Goal: Information Seeking & Learning: Check status

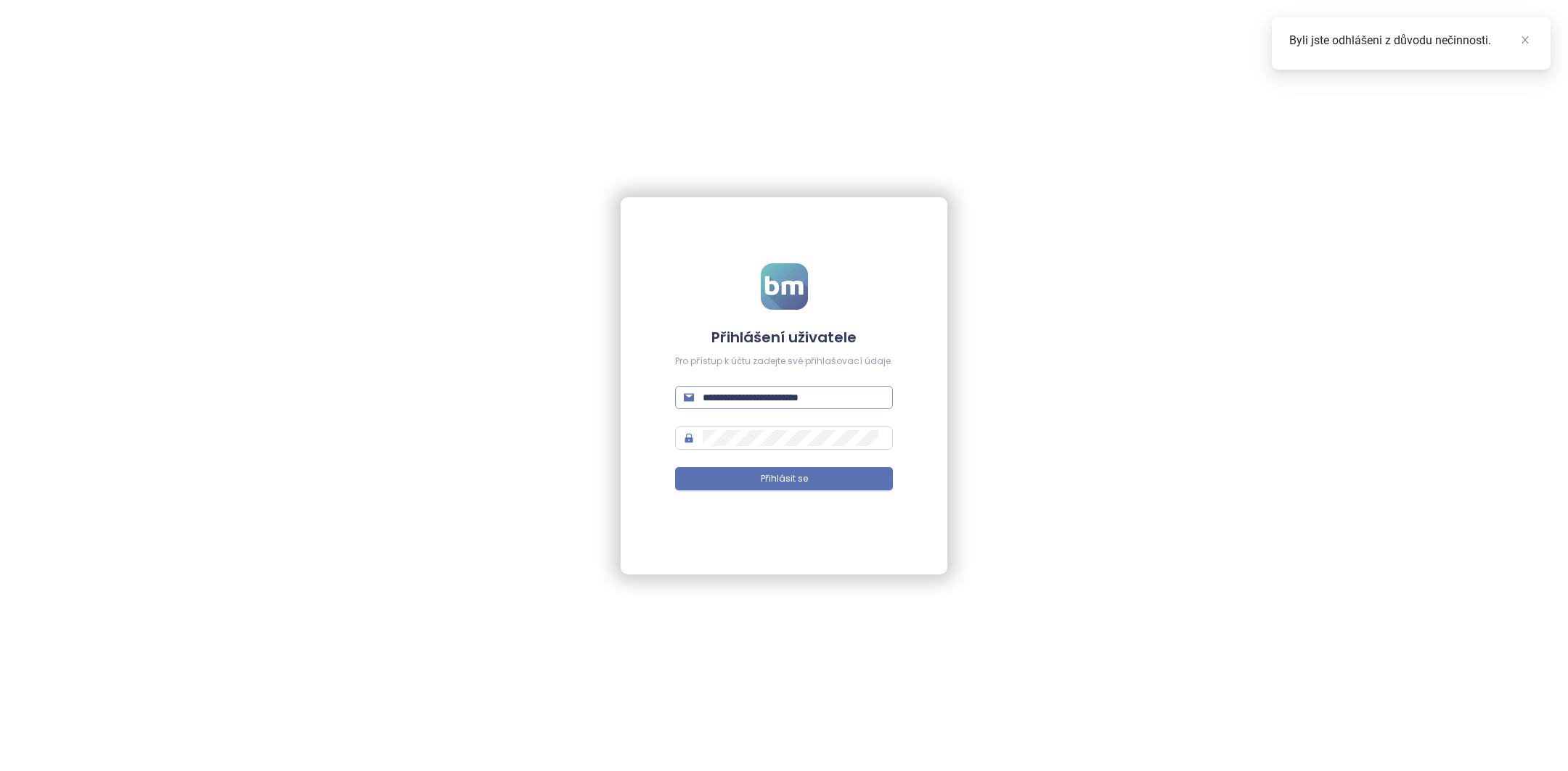
click at [793, 397] on input "**********" at bounding box center [793, 397] width 181 height 16
type input "**********"
click at [807, 480] on span "Přihlásit se" at bounding box center [784, 479] width 47 height 14
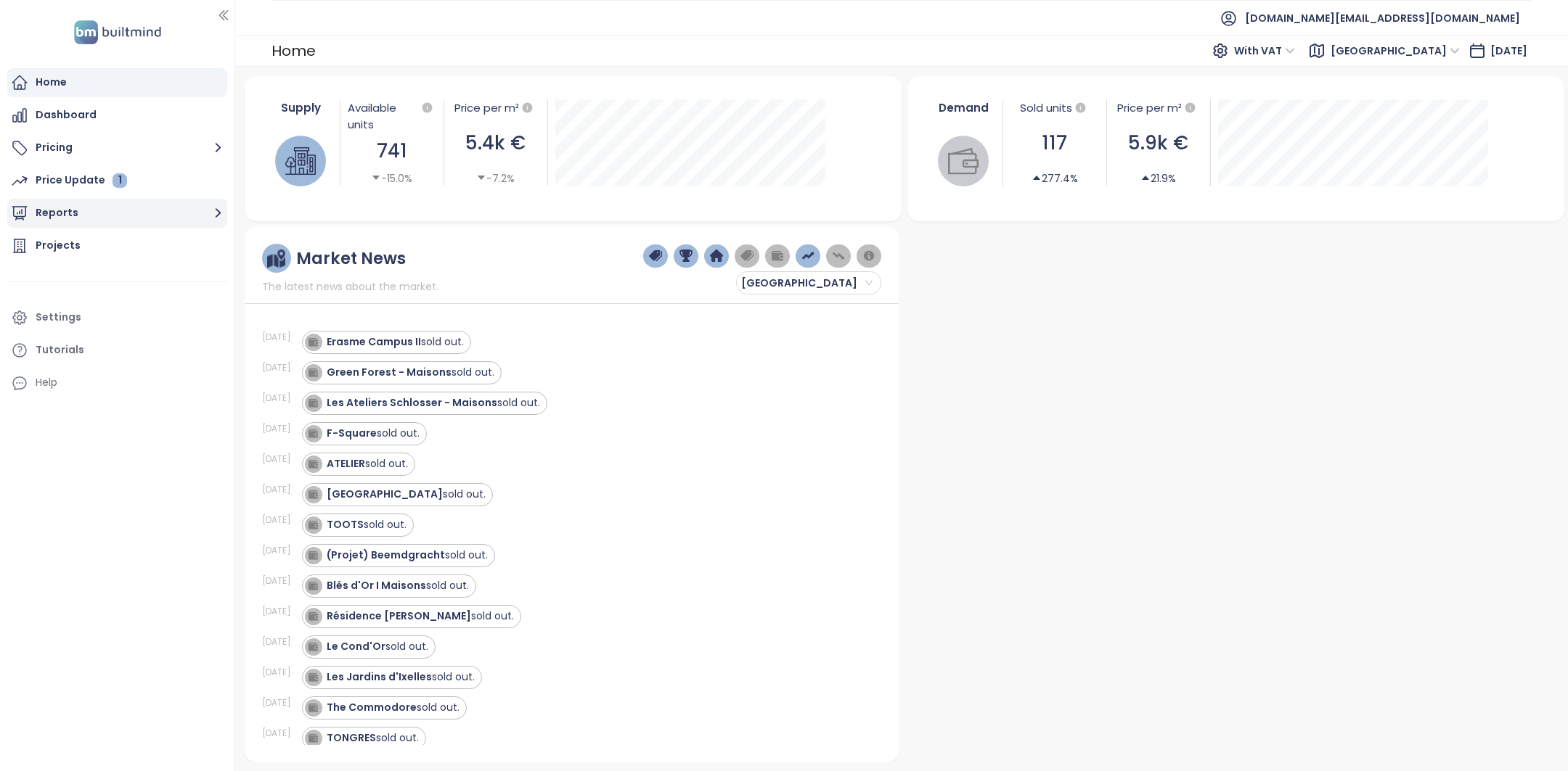
click at [72, 219] on button "Reports" at bounding box center [117, 213] width 220 height 29
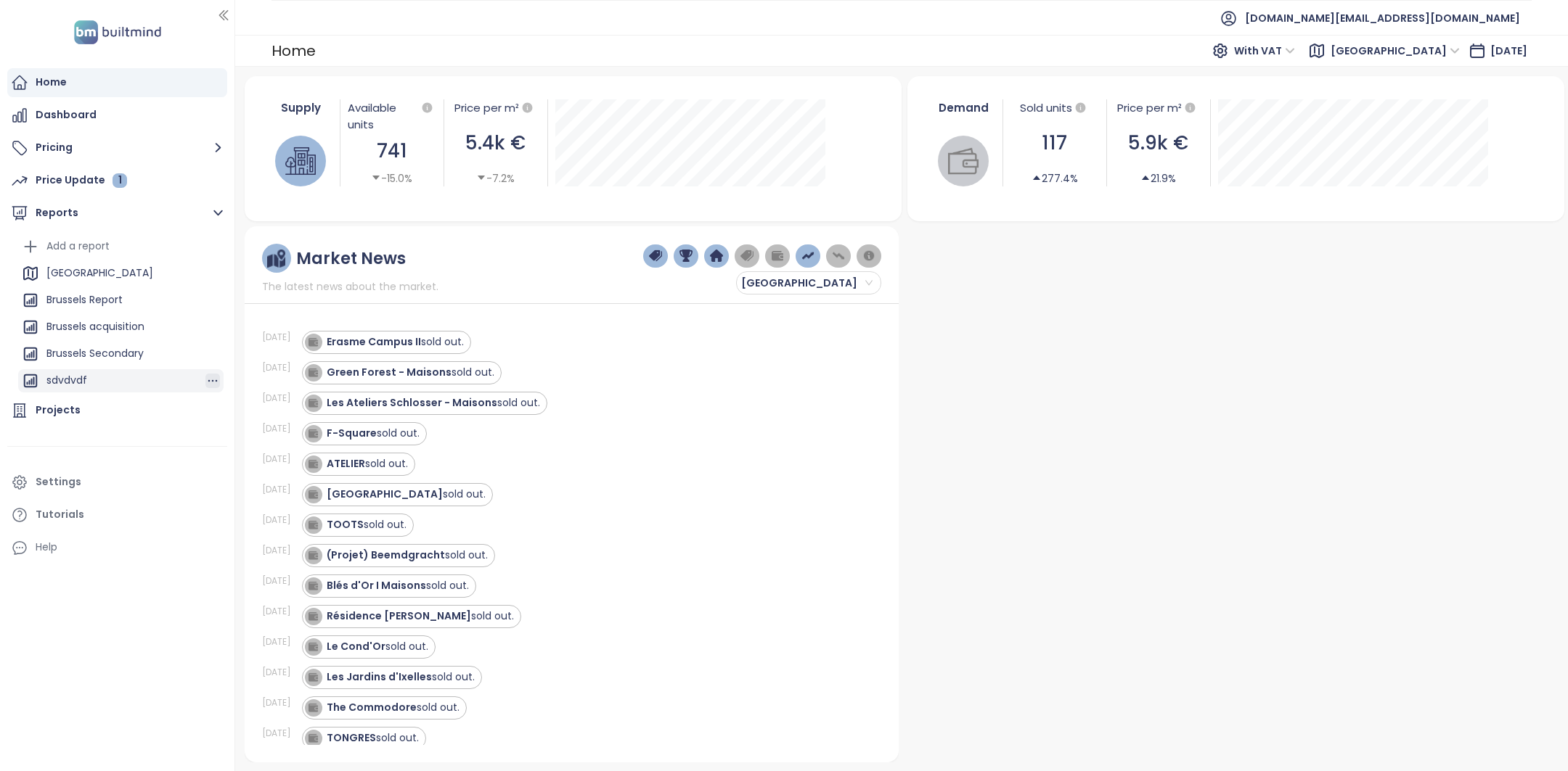
click at [210, 379] on icon "button" at bounding box center [213, 381] width 15 height 15
click at [222, 352] on button "Delete" at bounding box center [216, 352] width 60 height 21
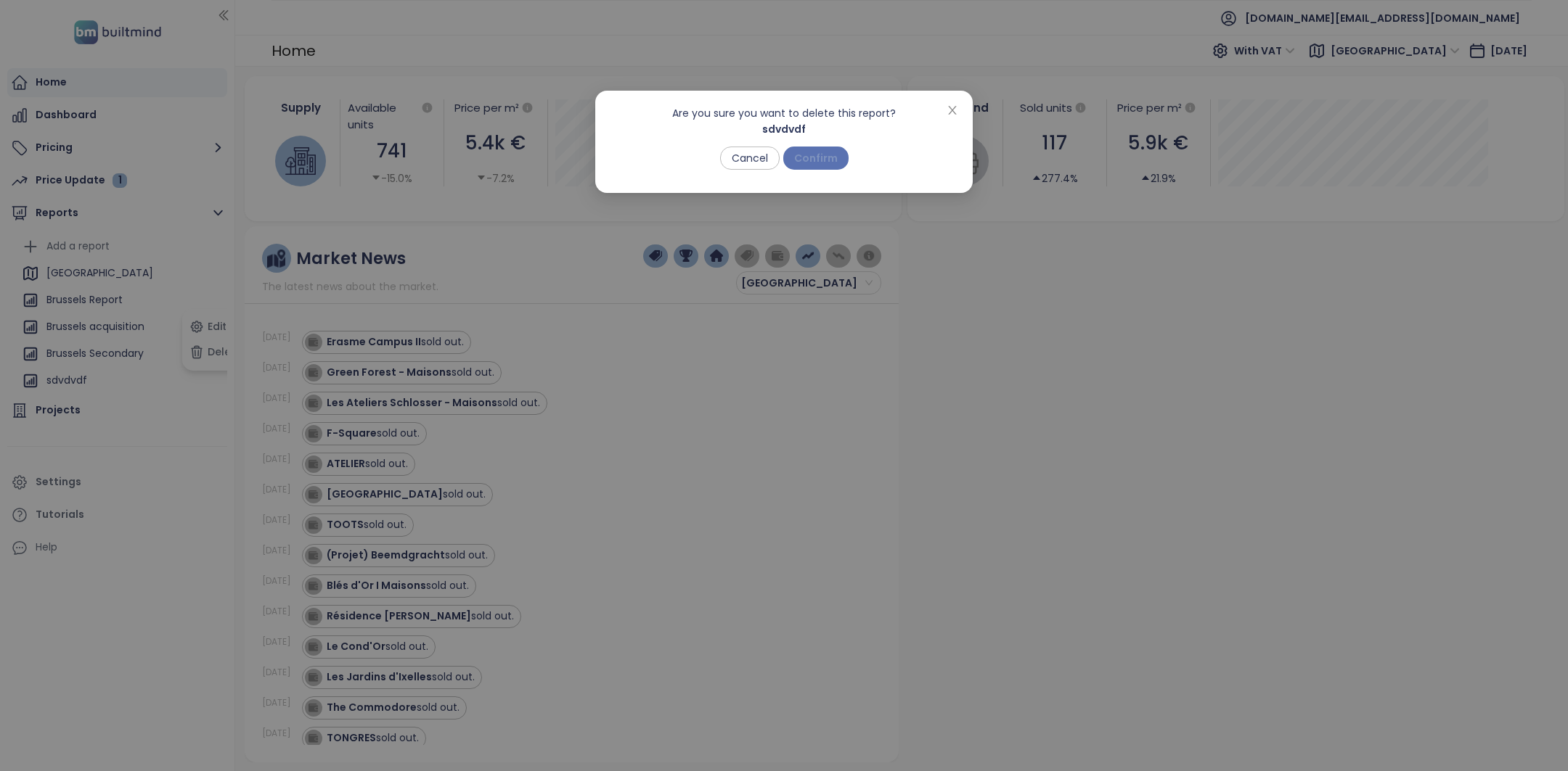
click at [820, 155] on span "Confirm" at bounding box center [816, 158] width 44 height 16
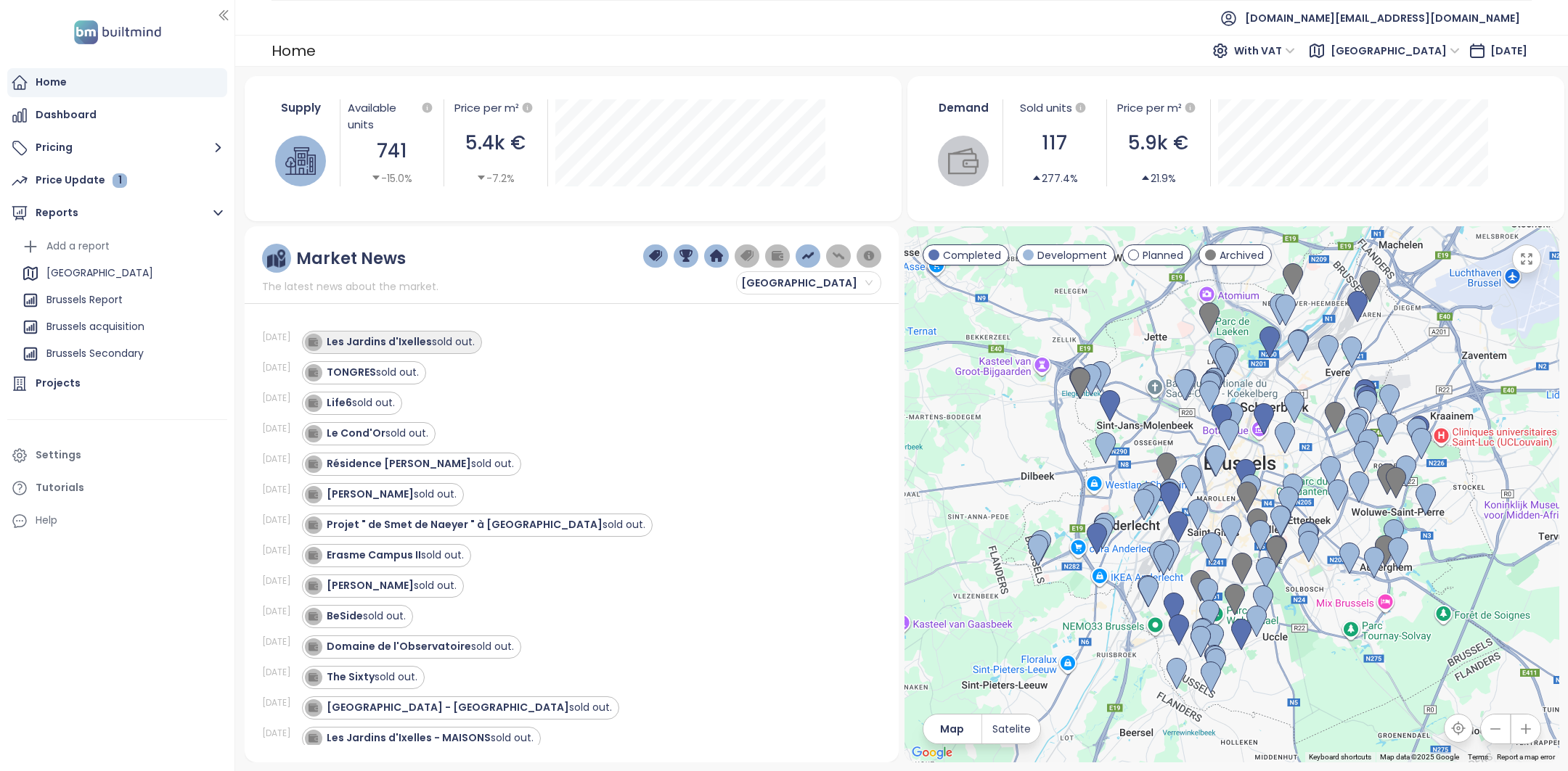
click at [402, 343] on strong "Les Jardins d'Ixelles" at bounding box center [379, 342] width 106 height 15
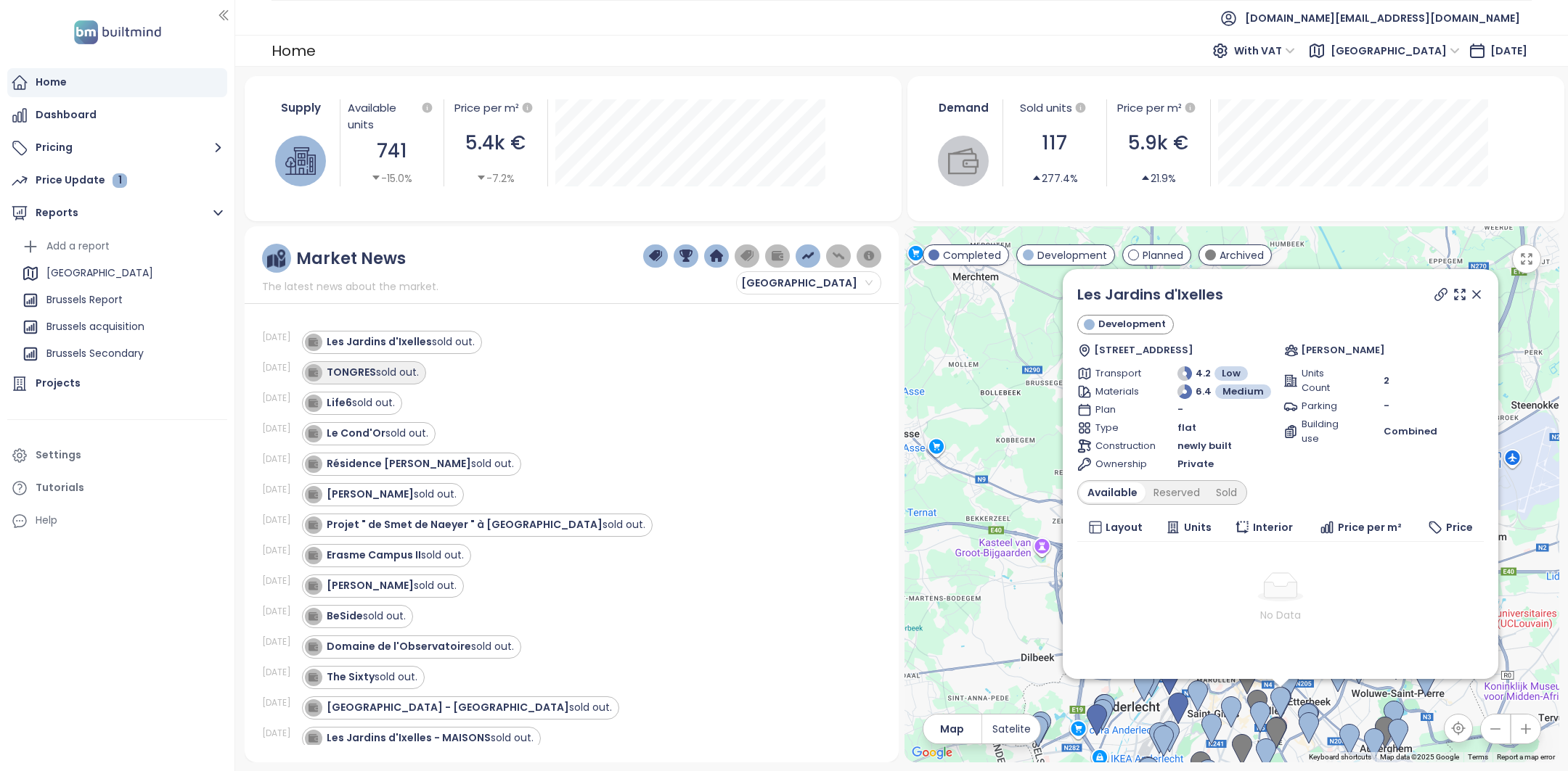
click at [381, 380] on div "TONGRES sold out." at bounding box center [362, 373] width 114 height 18
click at [377, 402] on div "Life6 sold out." at bounding box center [360, 403] width 68 height 15
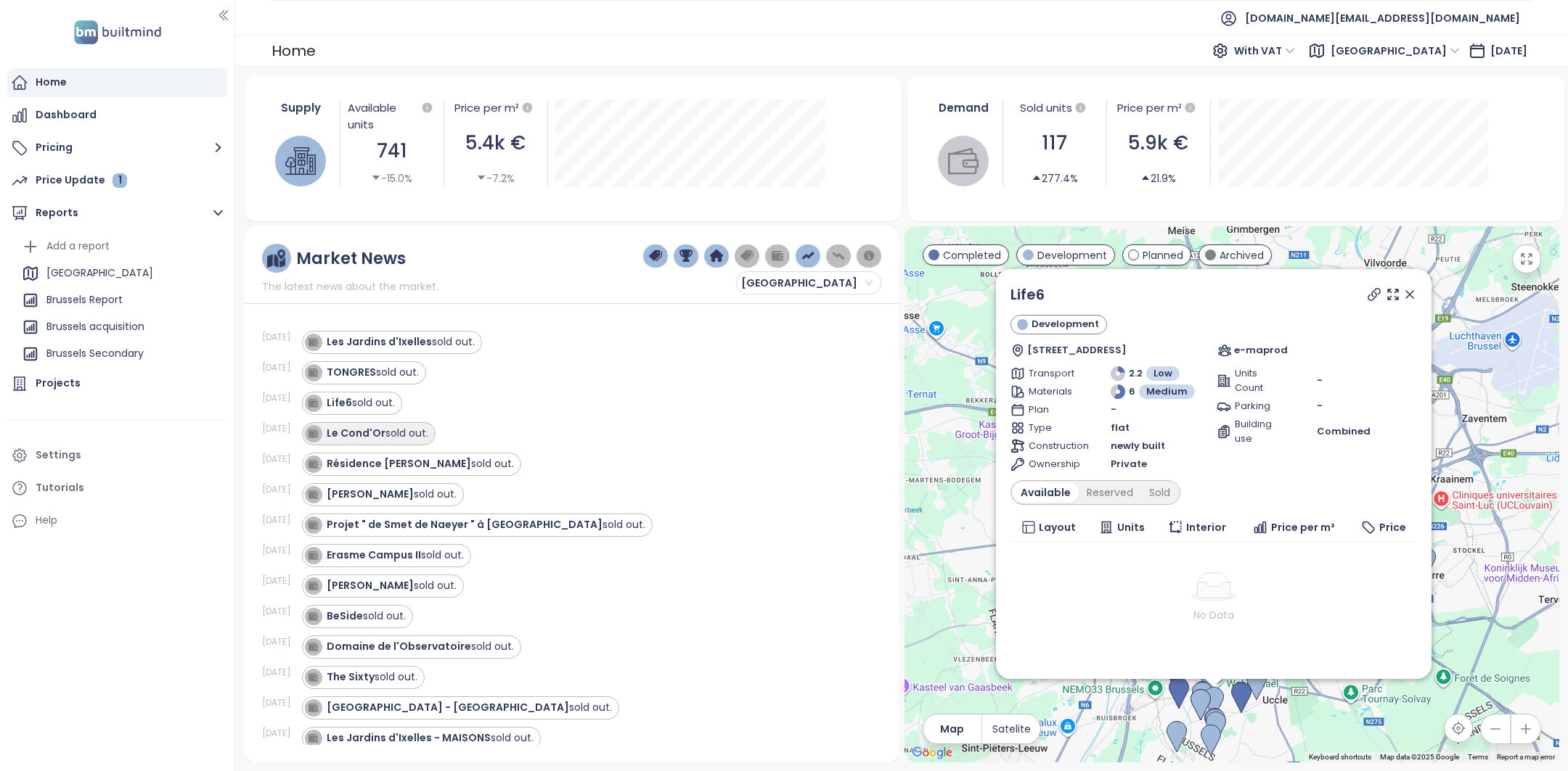
click at [372, 440] on div "Le Cond'Or sold out." at bounding box center [368, 434] width 134 height 23
click at [372, 466] on strong "Résidence [PERSON_NAME]" at bounding box center [398, 463] width 144 height 15
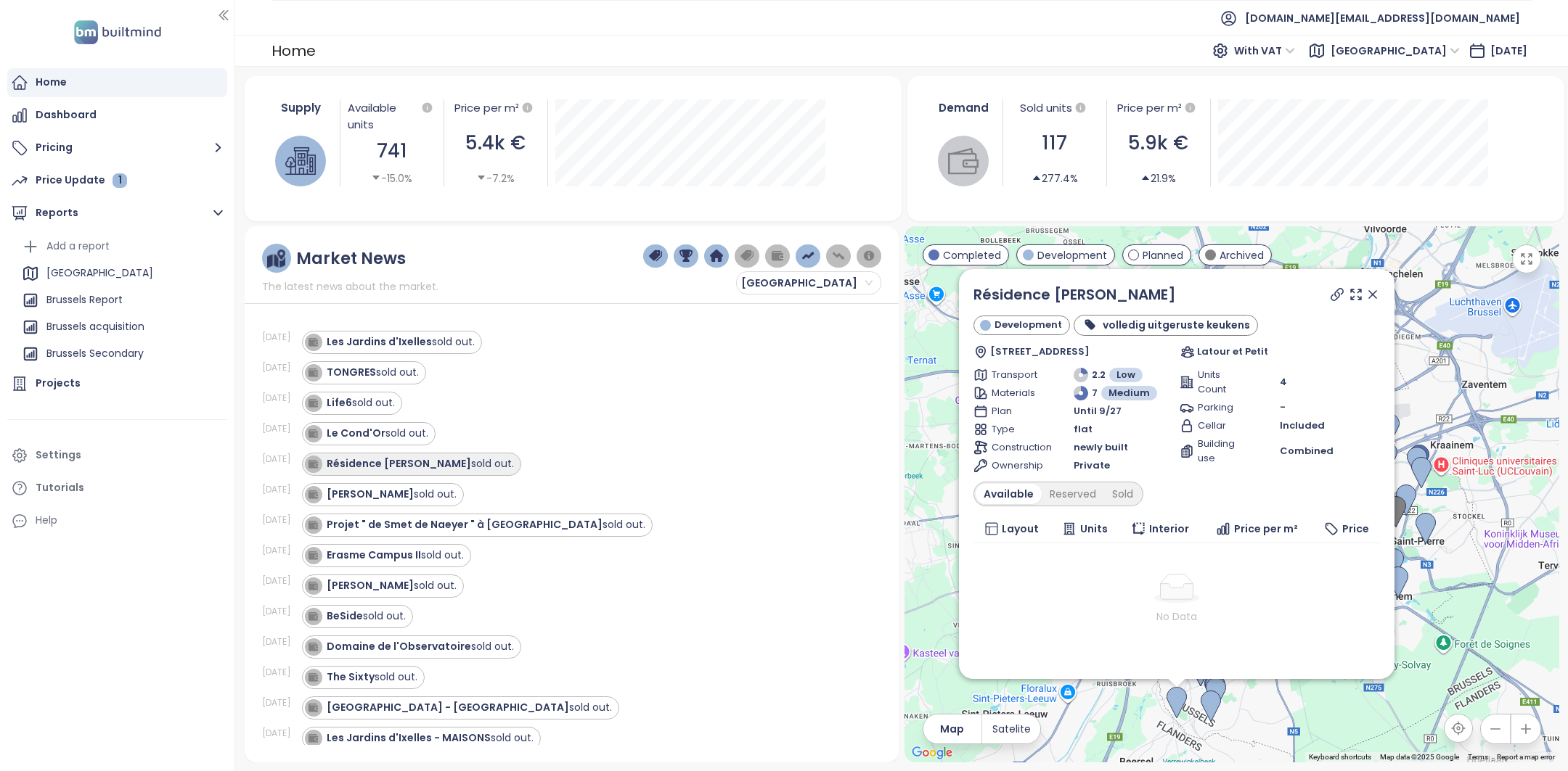
click at [372, 467] on strong "Résidence [PERSON_NAME]" at bounding box center [398, 463] width 144 height 15
click at [369, 486] on div "Honoré sold out." at bounding box center [381, 494] width 151 height 18
click at [374, 517] on strong "Projet " de Smet de Naeyer " à [GEOGRAPHIC_DATA]" at bounding box center [464, 524] width 276 height 15
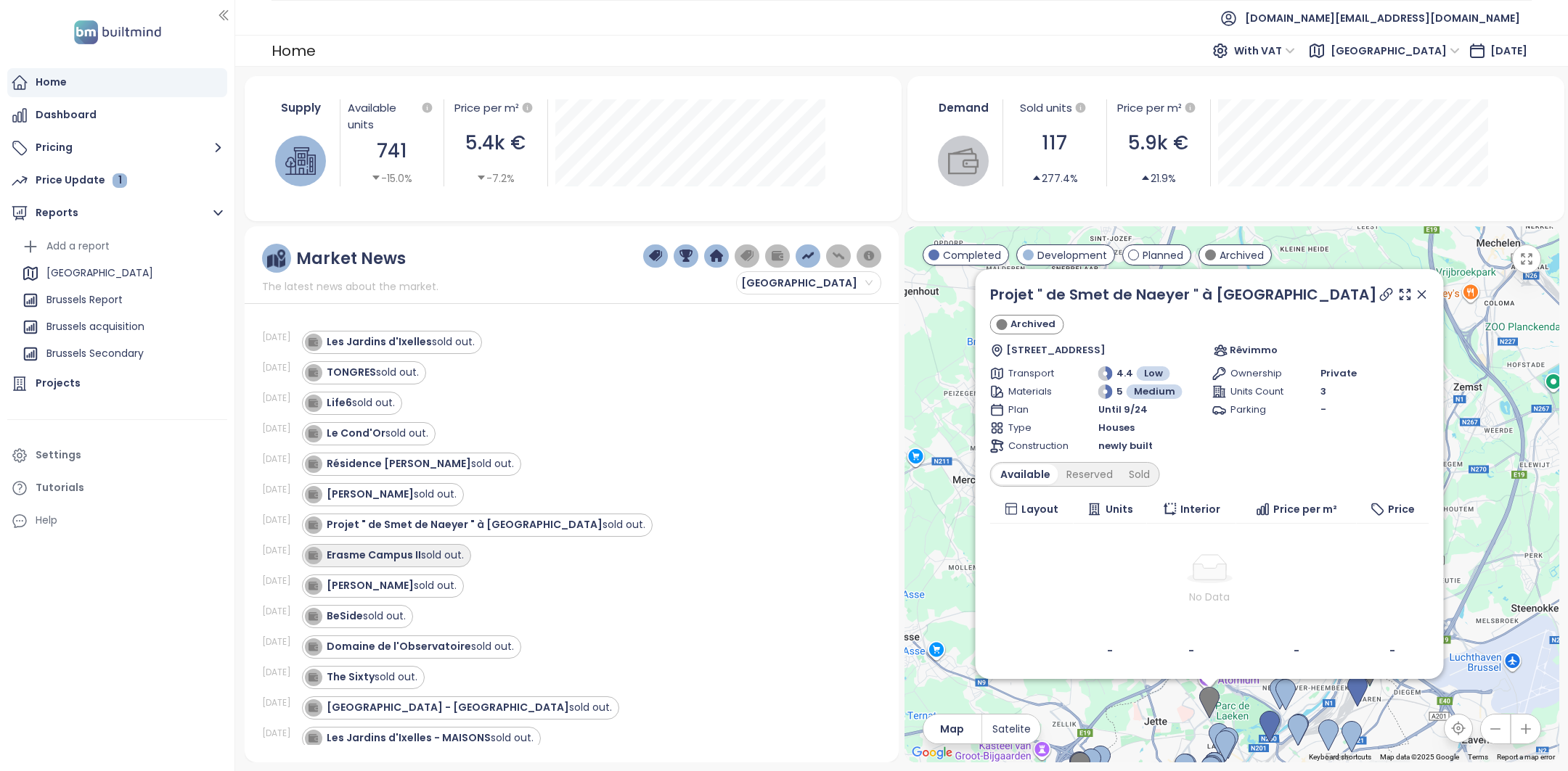
click at [377, 551] on strong "Erasme Campus II" at bounding box center [373, 555] width 94 height 15
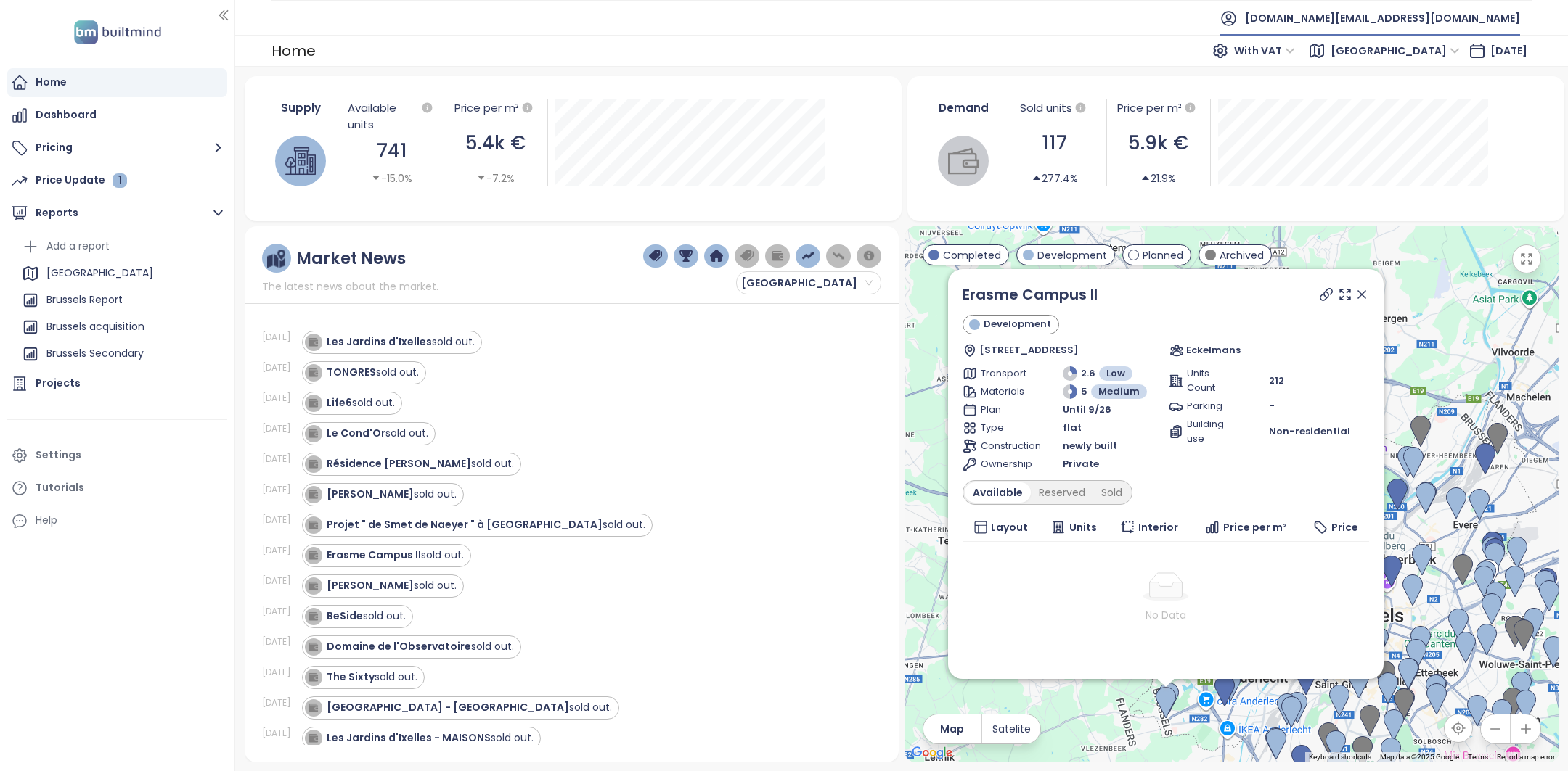
click at [1365, 23] on div "[DOMAIN_NAME][EMAIL_ADDRESS][DOMAIN_NAME]" at bounding box center [1369, 18] width 300 height 35
click at [1368, 65] on li "Log out" at bounding box center [1430, 58] width 173 height 29
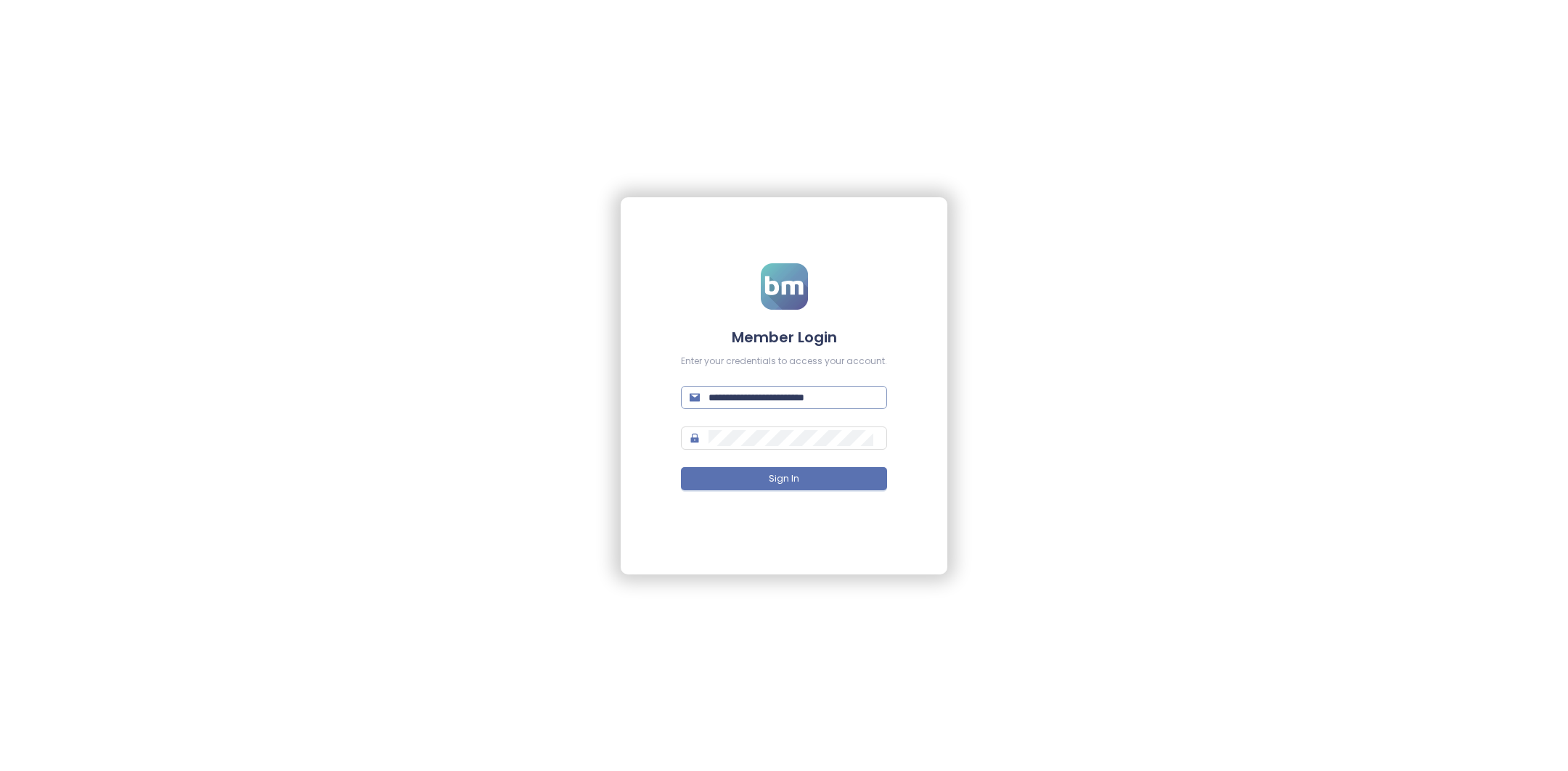
click at [796, 400] on input "**********" at bounding box center [794, 397] width 170 height 16
type input "**********"
click at [804, 476] on button "Sign In" at bounding box center [784, 478] width 206 height 23
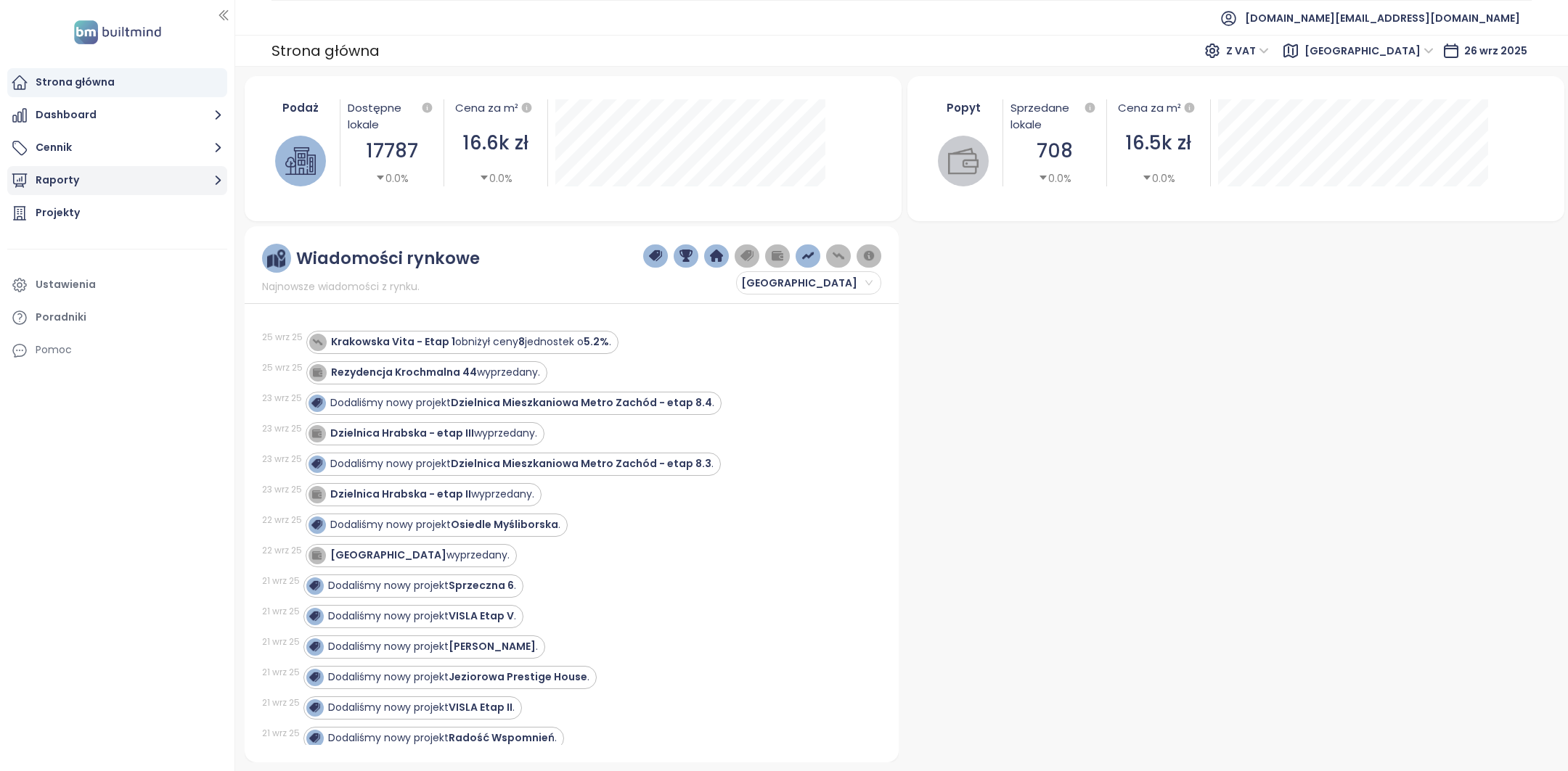
click at [151, 183] on button "Raporty" at bounding box center [117, 180] width 220 height 29
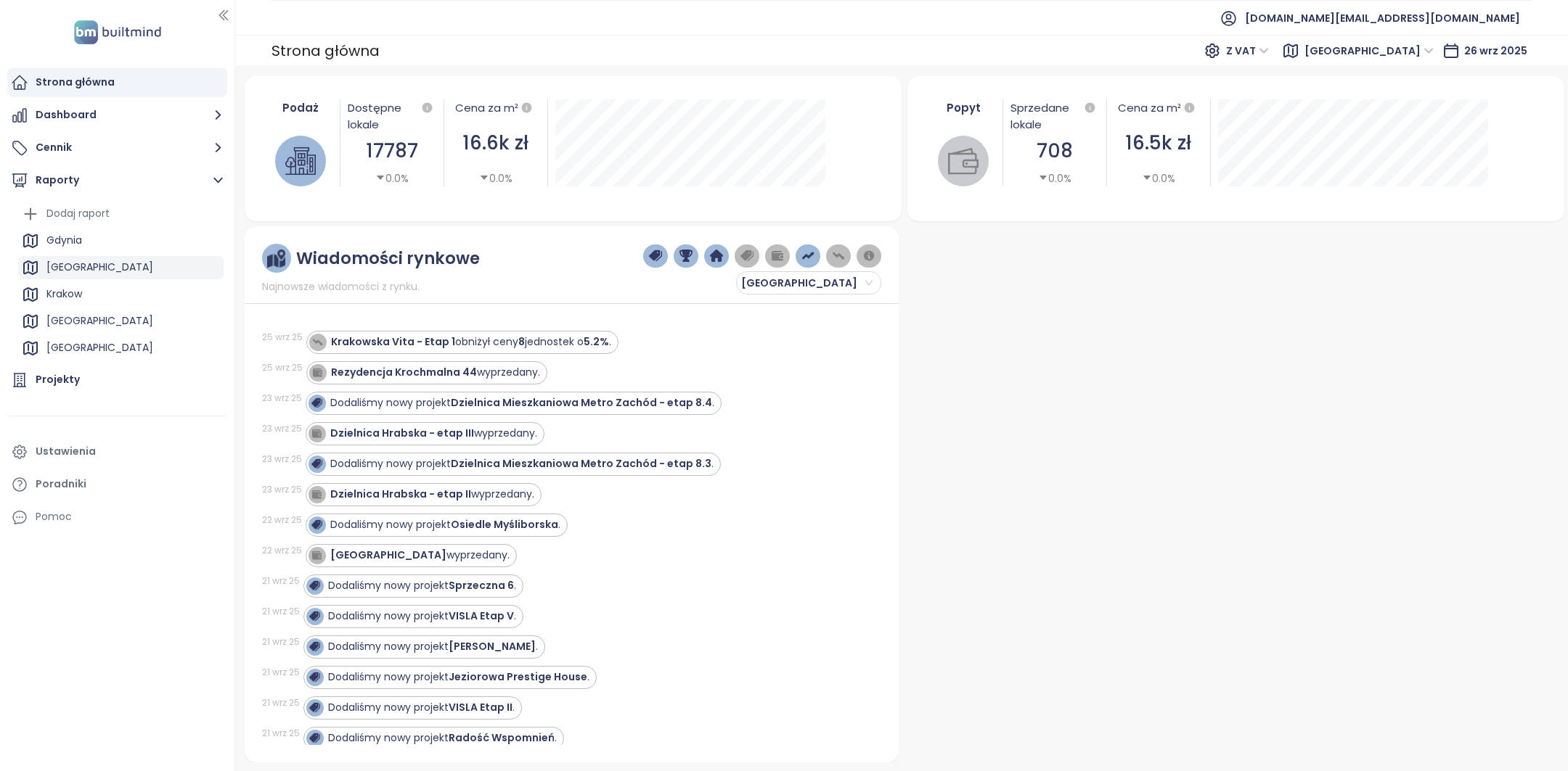
click at [85, 257] on div "Warszawa" at bounding box center [121, 267] width 206 height 23
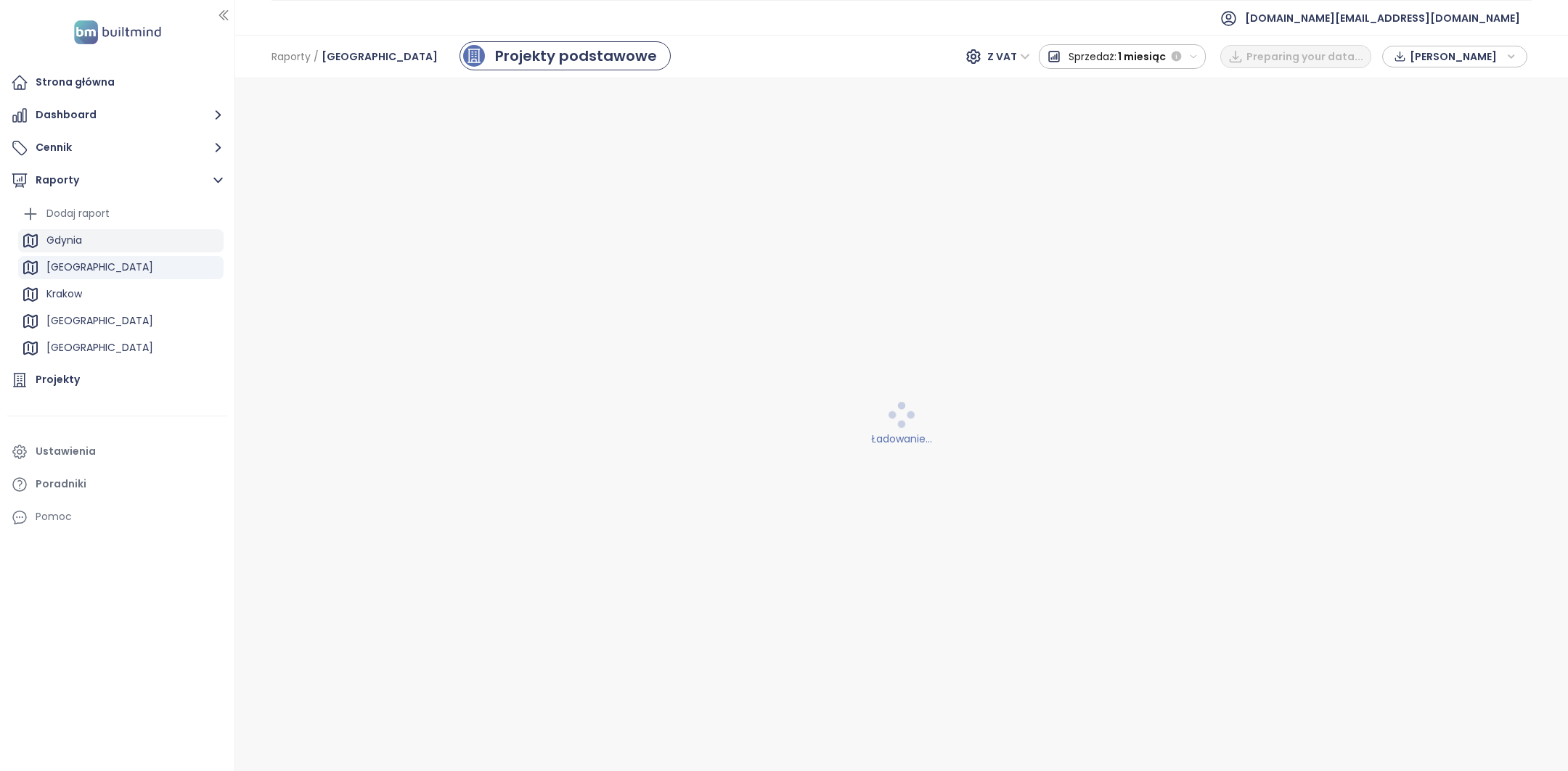
click at [85, 247] on div "Gdynia" at bounding box center [121, 241] width 206 height 23
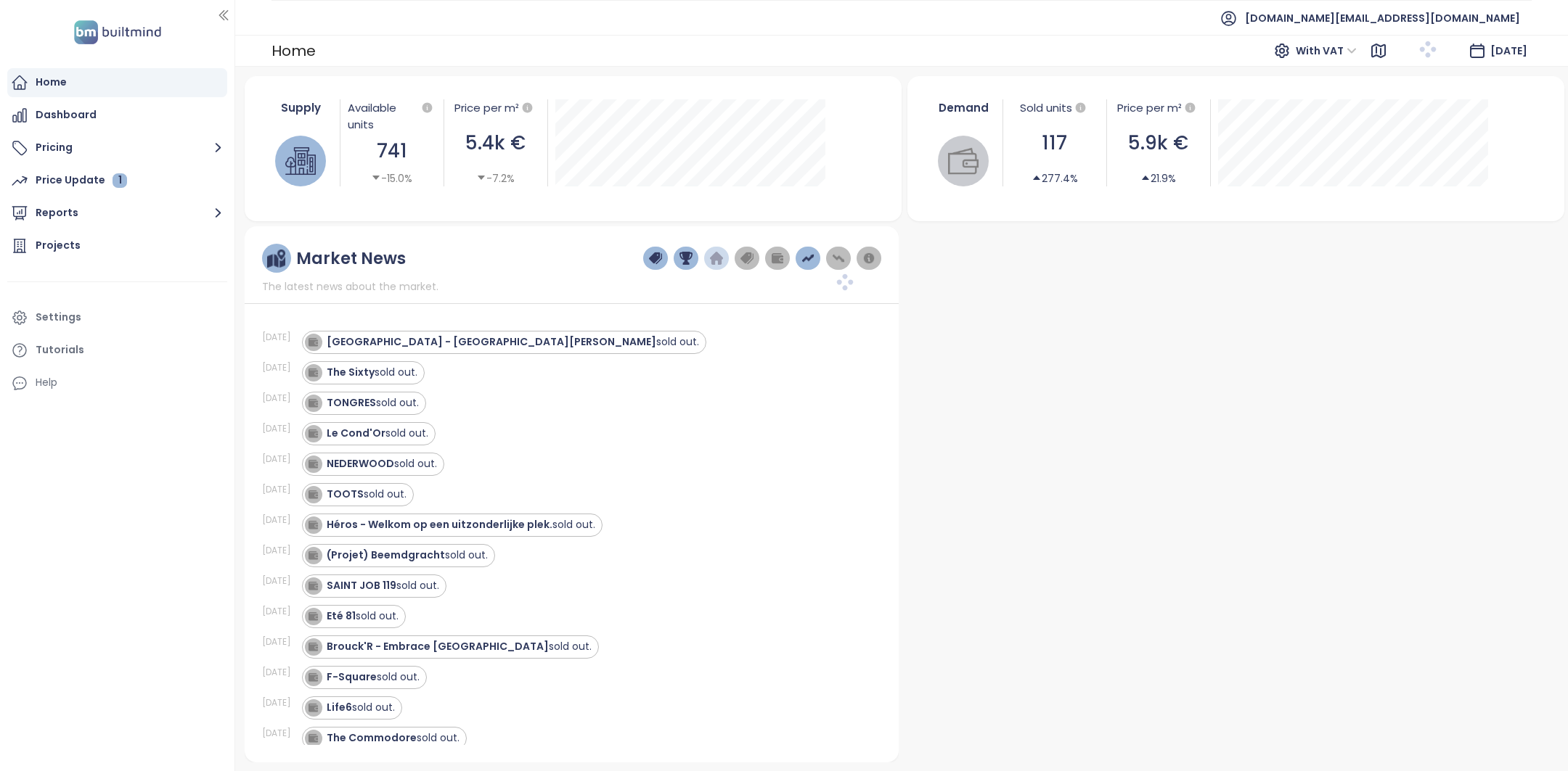
click at [852, 544] on div "[DATE][STREET_ADDRESS] - Quartier [PERSON_NAME] sold out. [DATE] The Sixty sold…" at bounding box center [572, 529] width 620 height 432
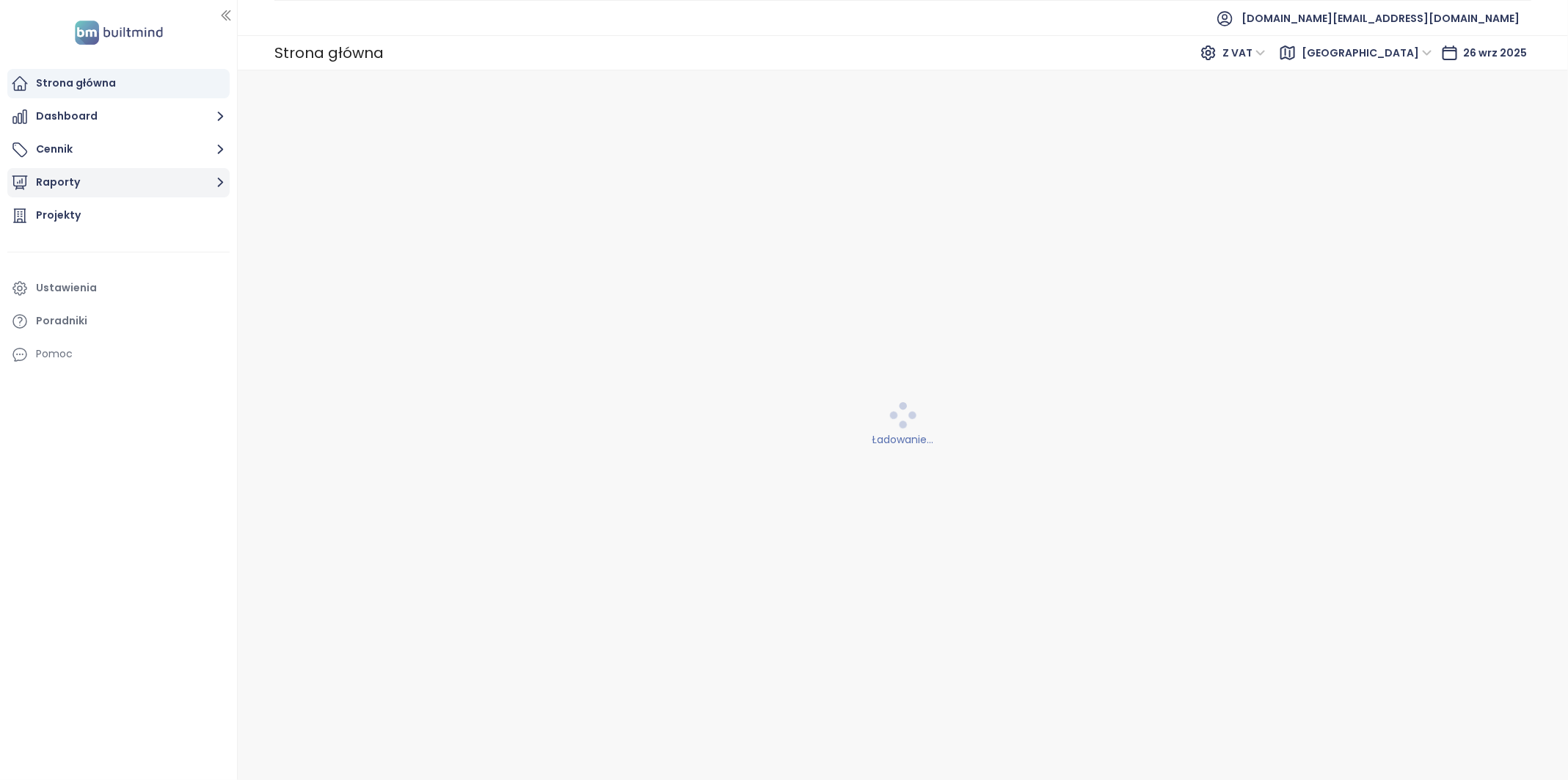
click at [80, 191] on button "Raporty" at bounding box center [118, 182] width 223 height 29
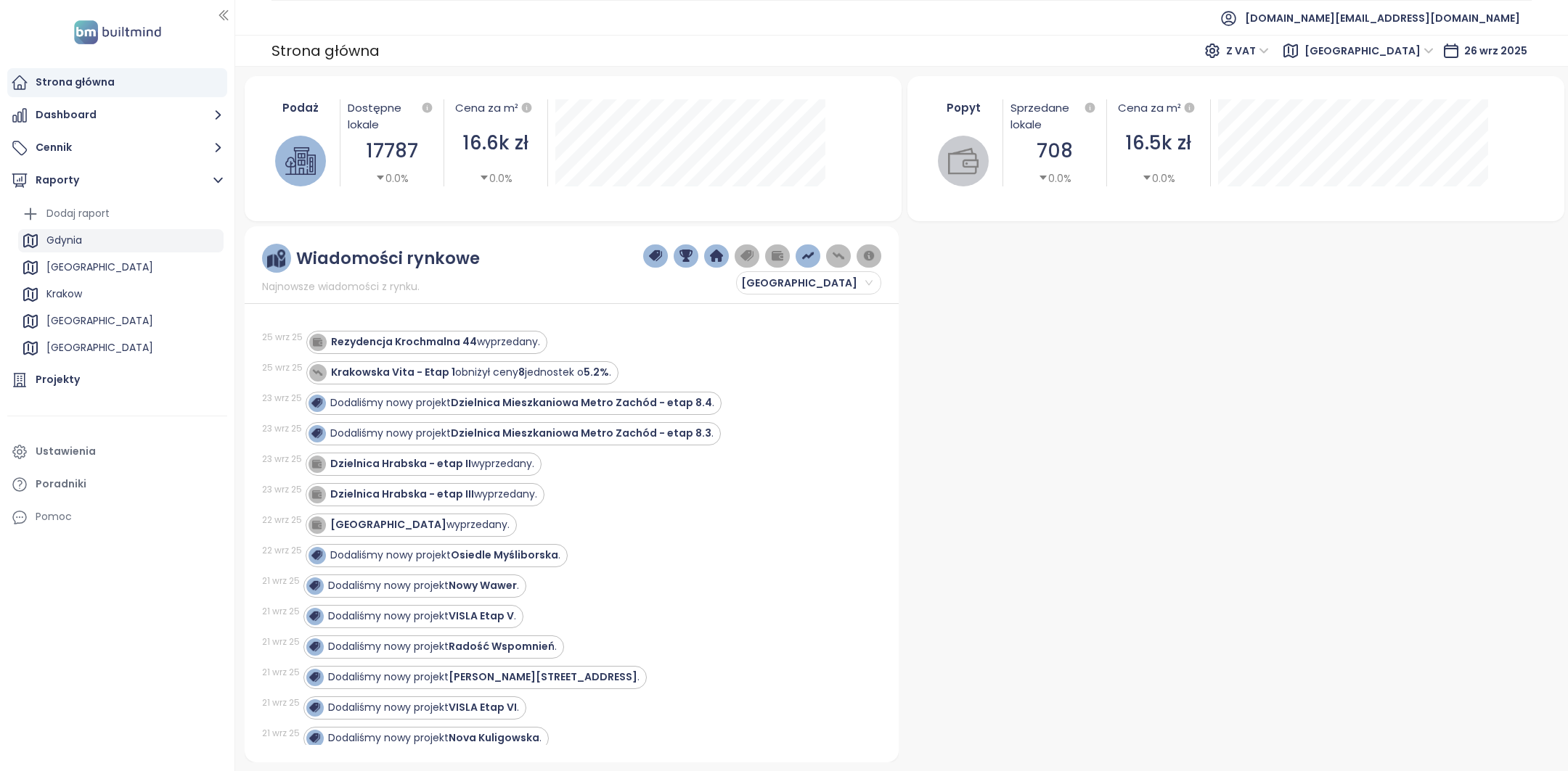
click at [79, 245] on div "Gdynia" at bounding box center [64, 241] width 36 height 18
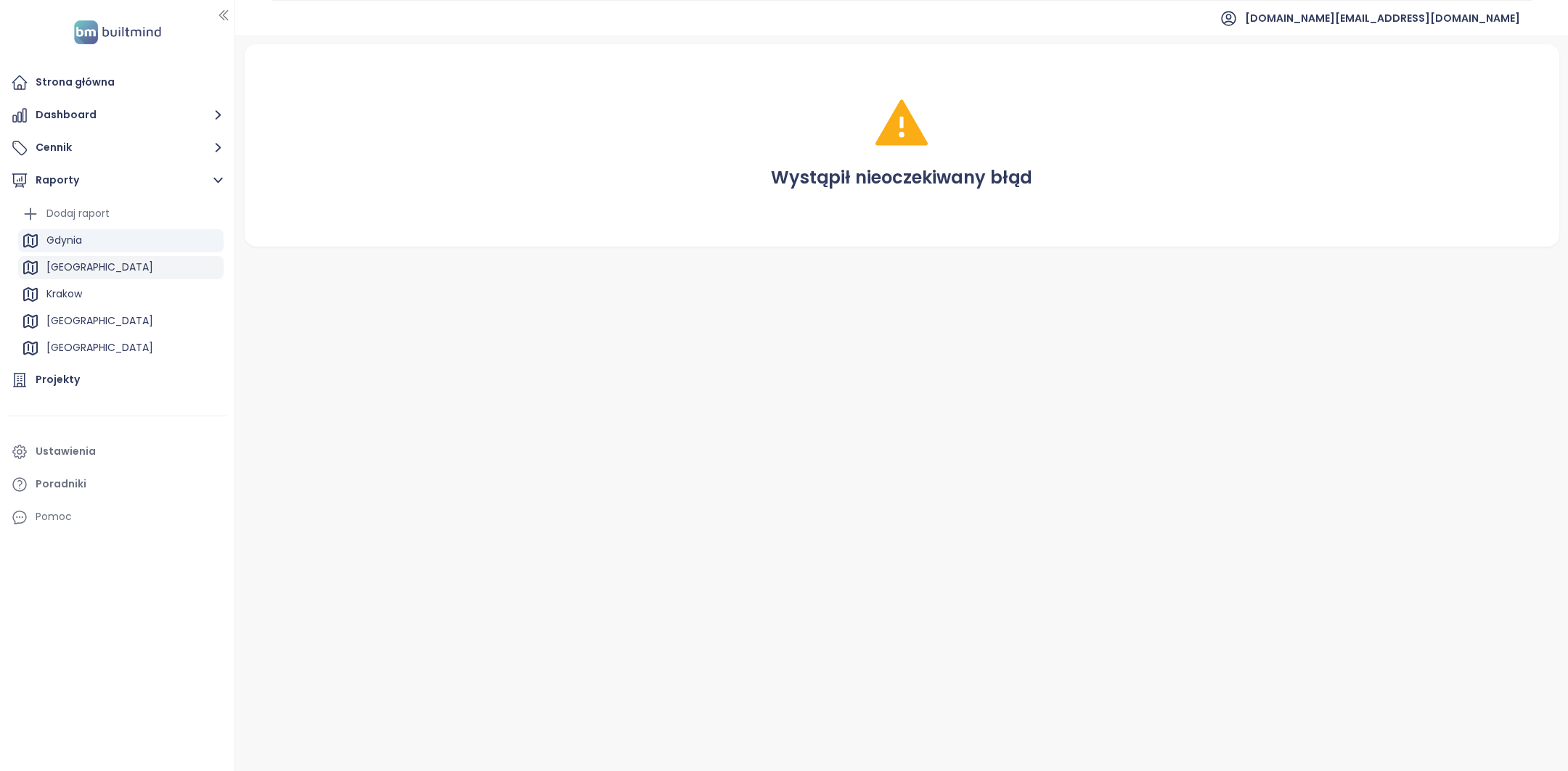
click at [38, 263] on icon at bounding box center [30, 267] width 18 height 18
click at [62, 290] on div "Krakow" at bounding box center [64, 294] width 36 height 18
click at [73, 92] on div "Strona główna" at bounding box center [117, 83] width 220 height 29
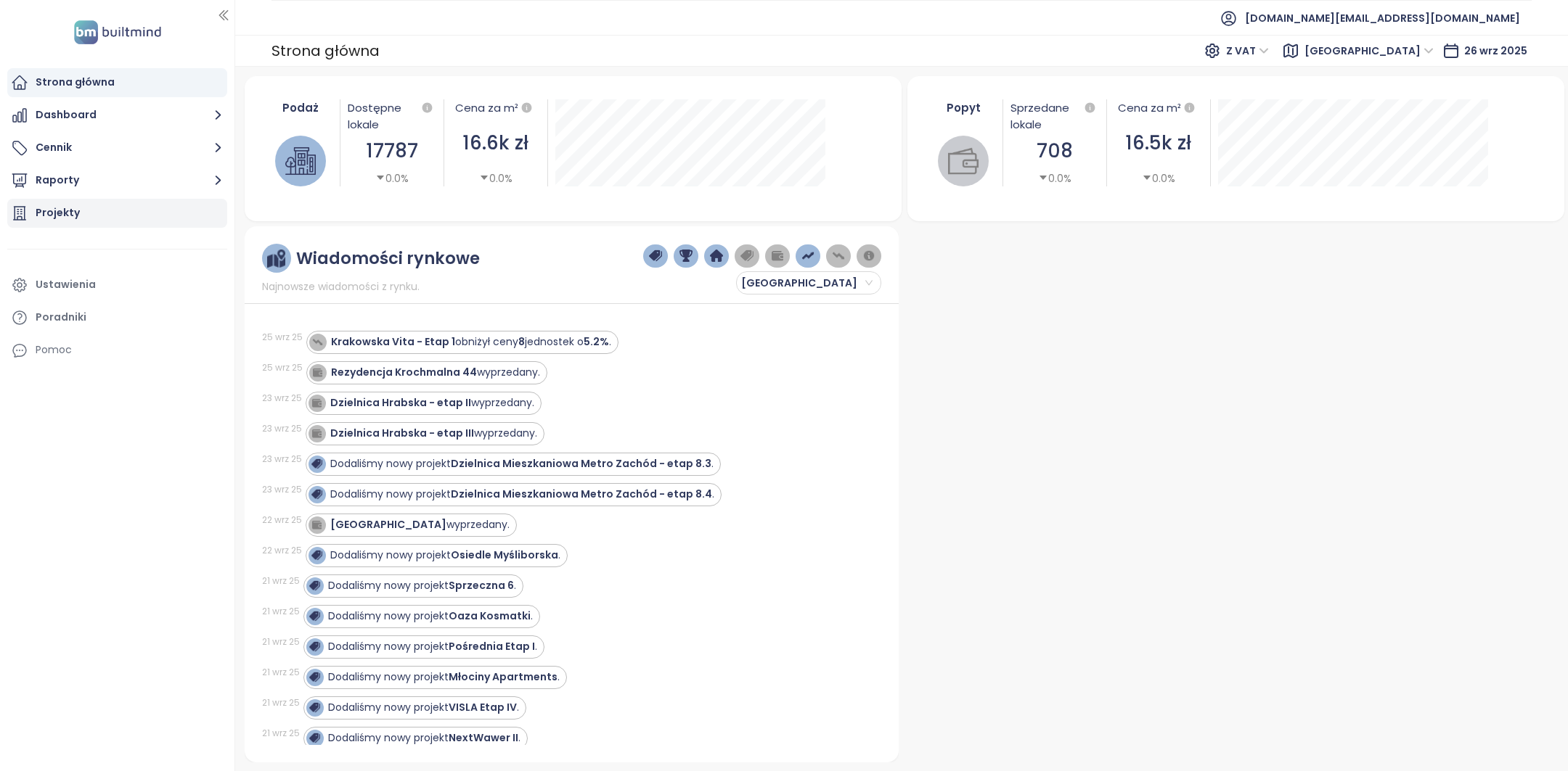
click at [93, 186] on button "Raporty" at bounding box center [117, 180] width 220 height 29
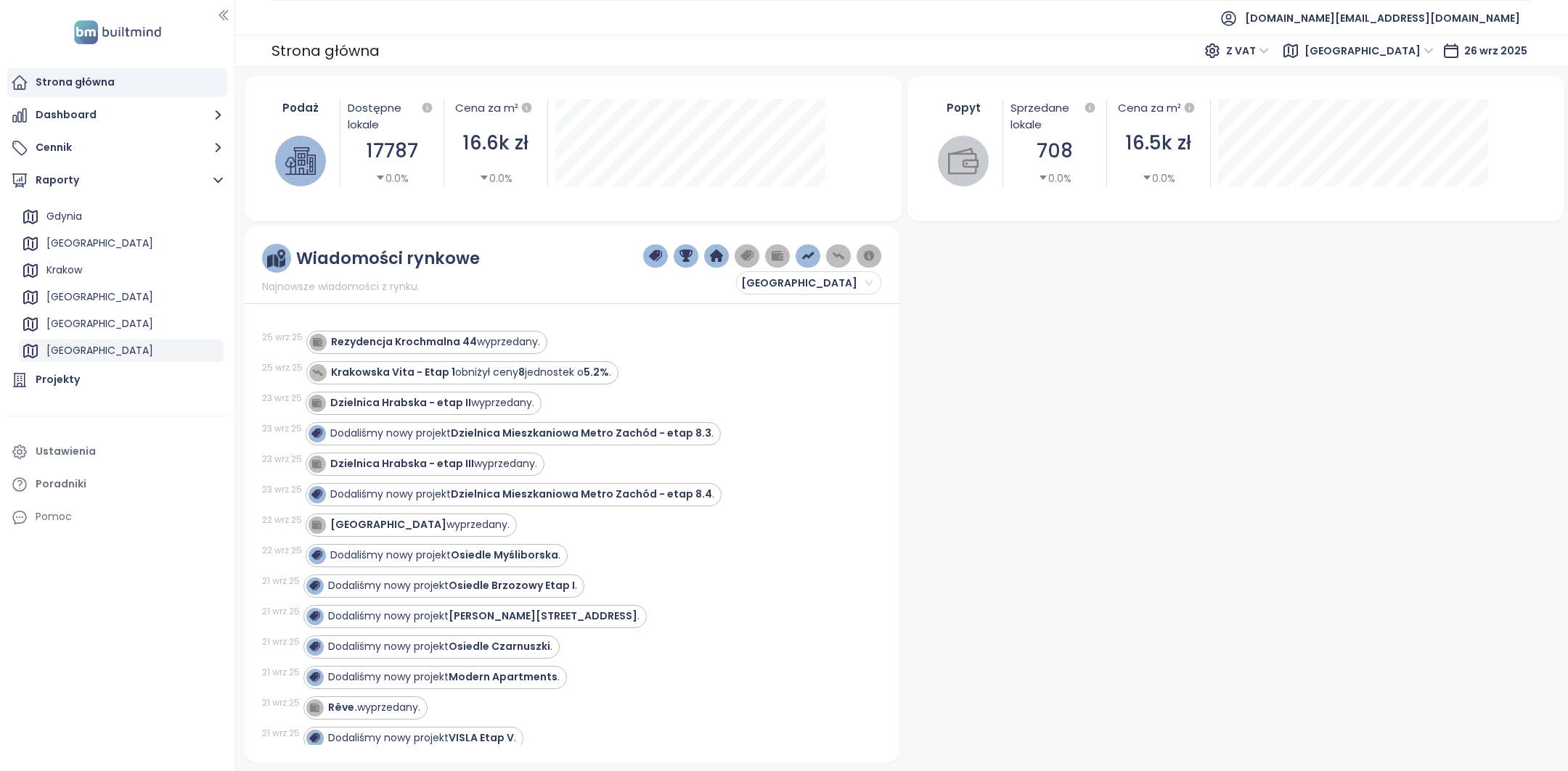
scroll to position [14, 0]
click at [91, 277] on div "Krakow" at bounding box center [121, 280] width 206 height 23
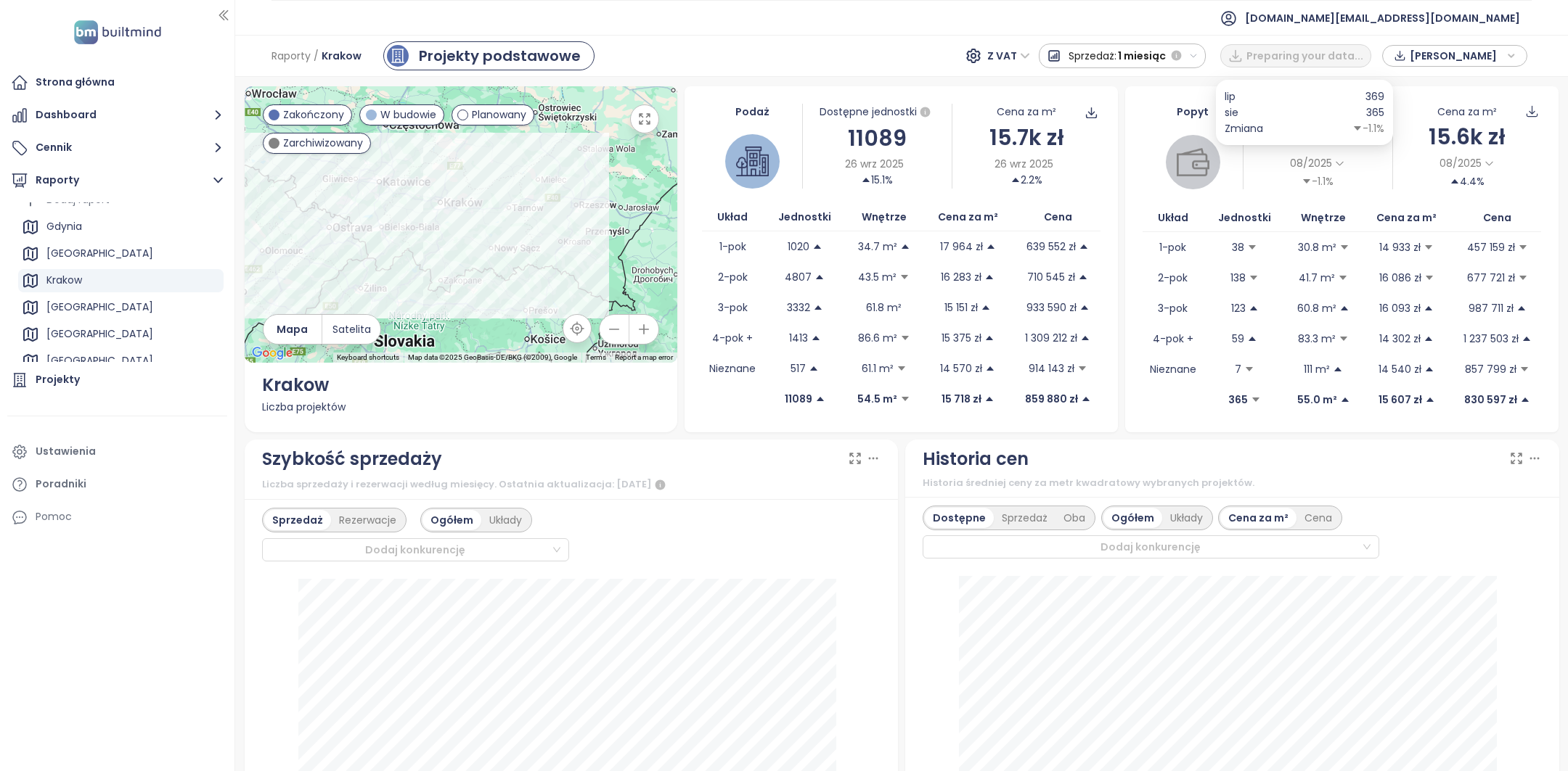
click at [1334, 165] on icon at bounding box center [1339, 164] width 11 height 11
click at [1334, 164] on icon at bounding box center [1339, 164] width 11 height 11
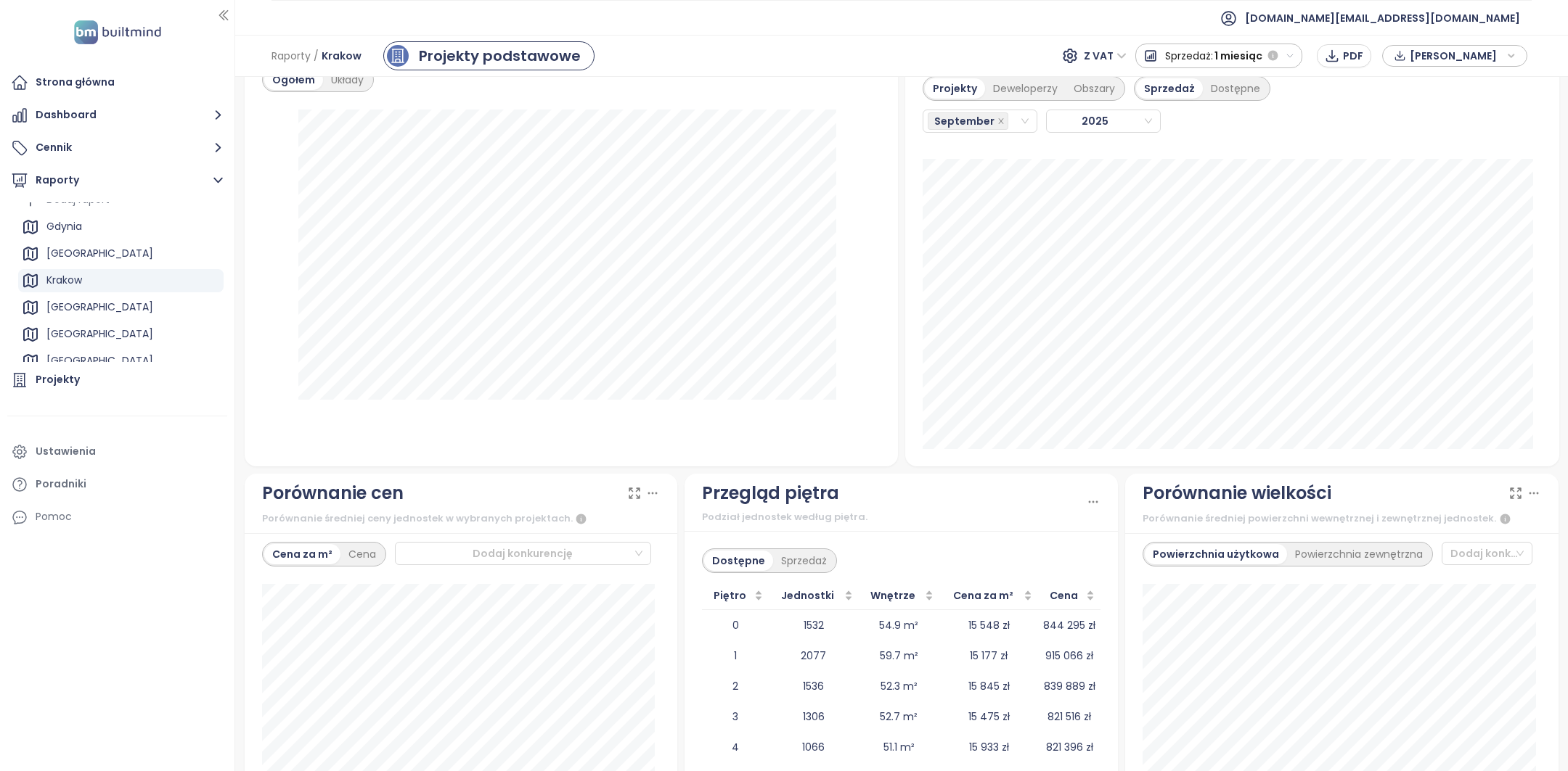
scroll to position [1523, 0]
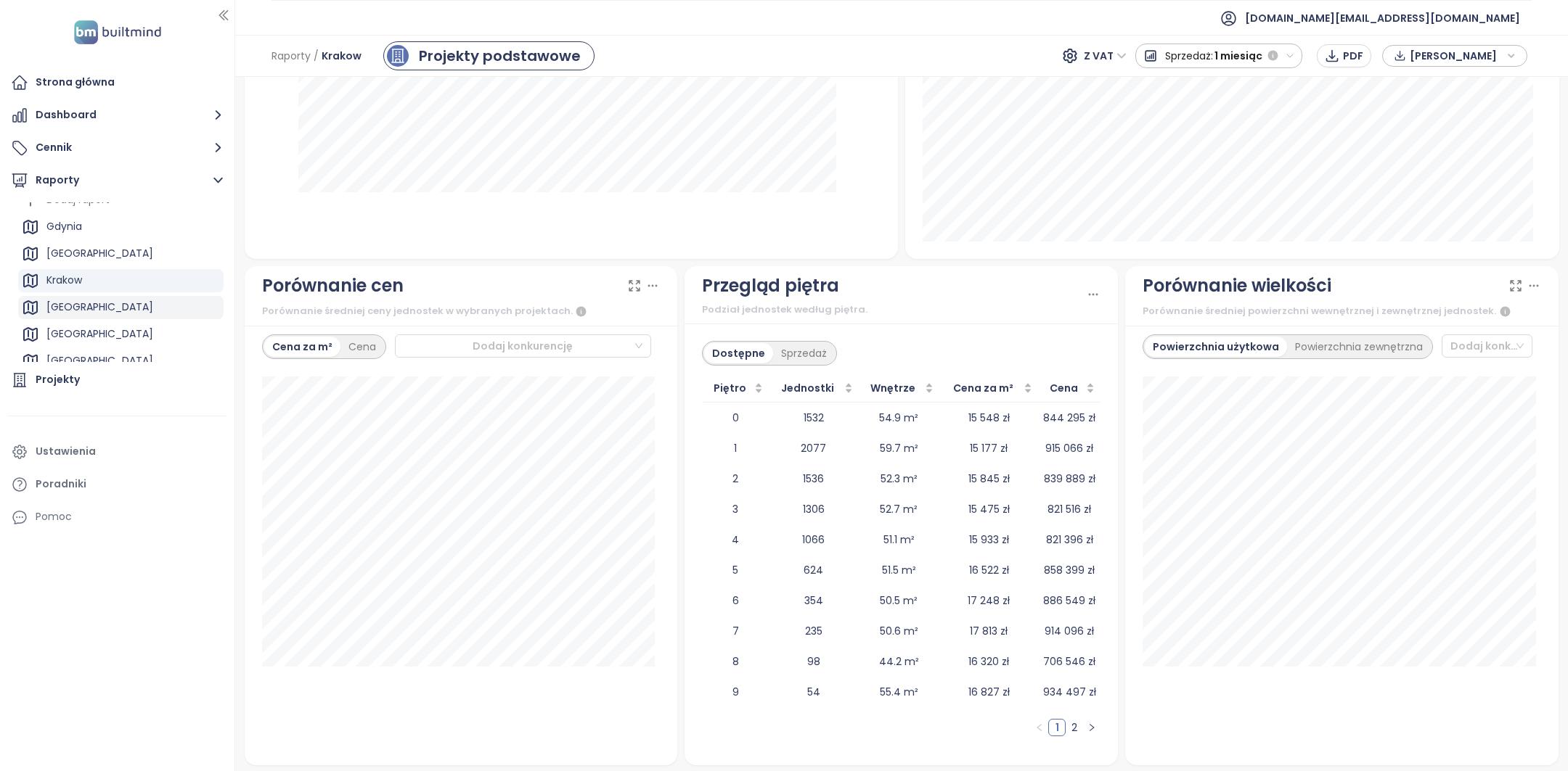
click at [104, 306] on div "Gdańsk" at bounding box center [121, 307] width 206 height 23
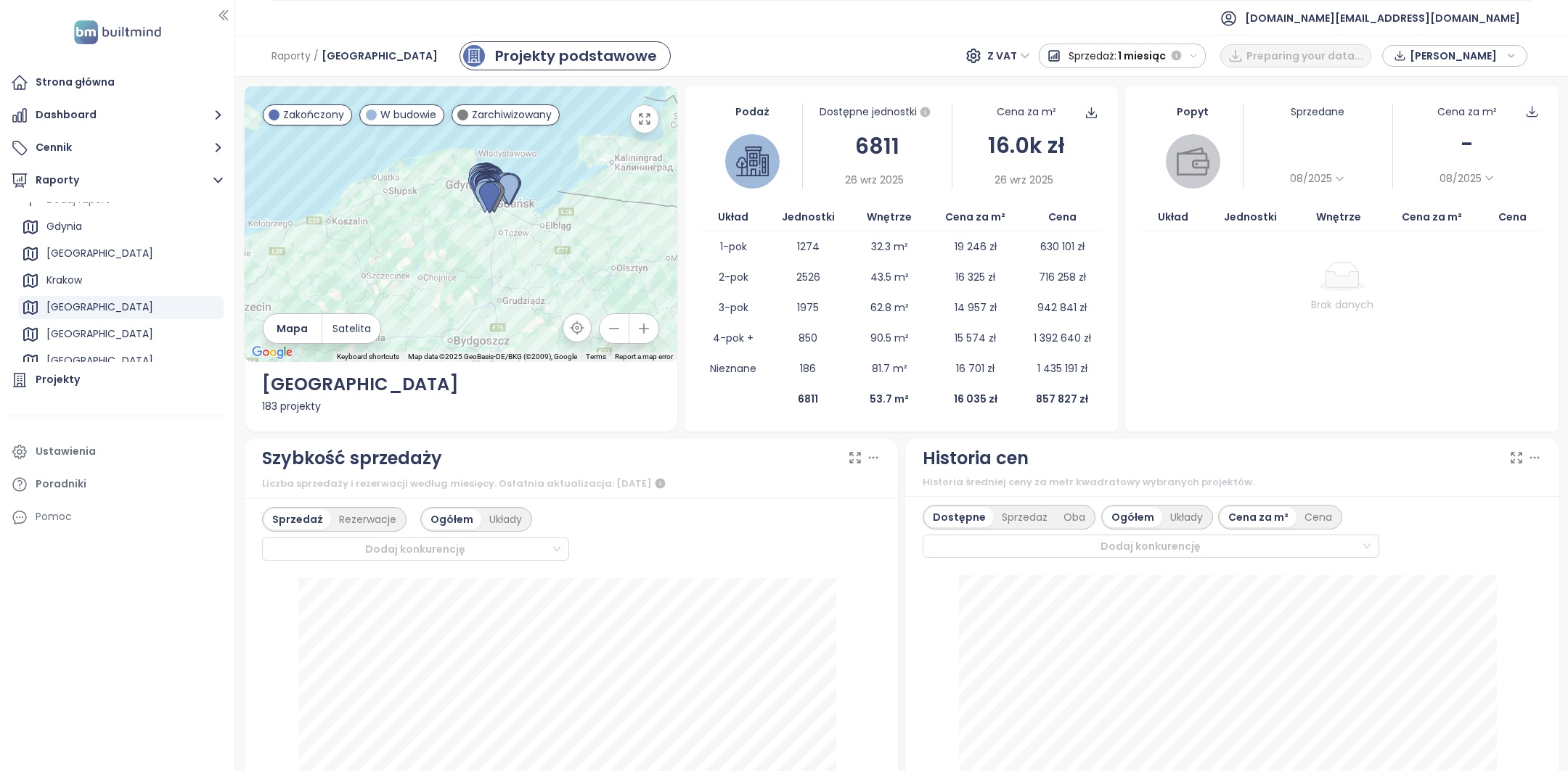
scroll to position [209, 0]
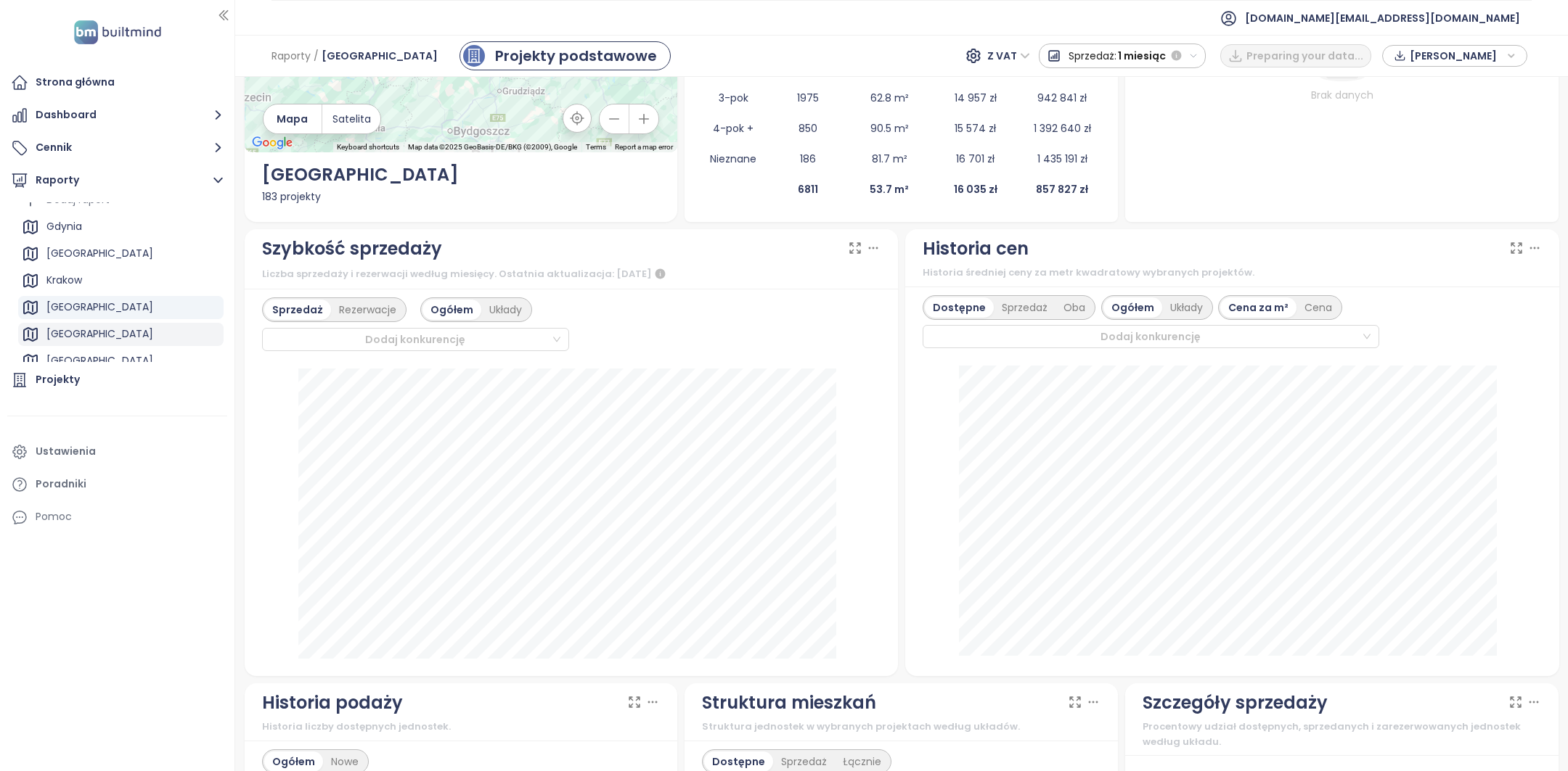
click at [115, 335] on div "Poznań" at bounding box center [121, 334] width 206 height 23
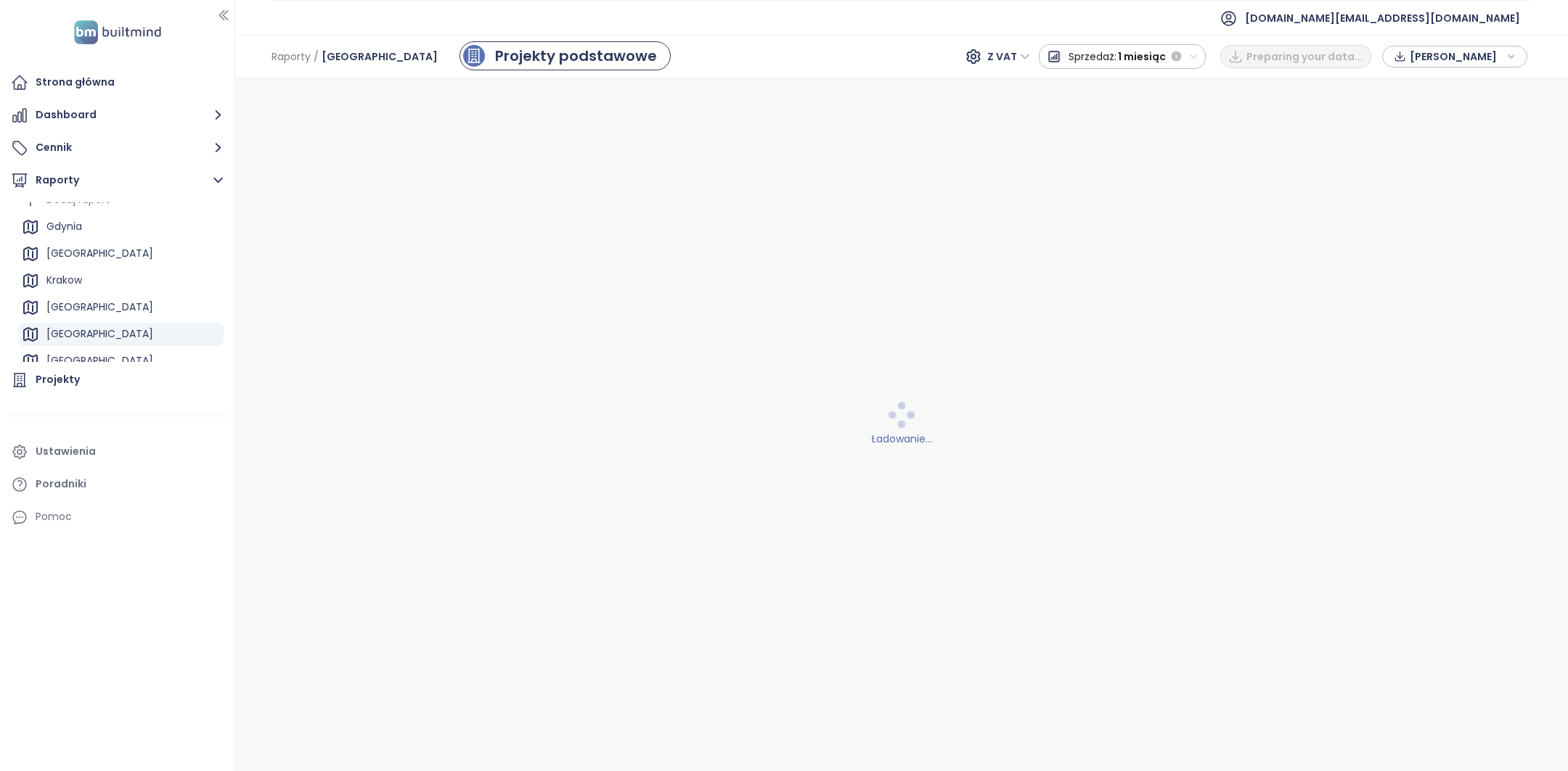
scroll to position [0, 0]
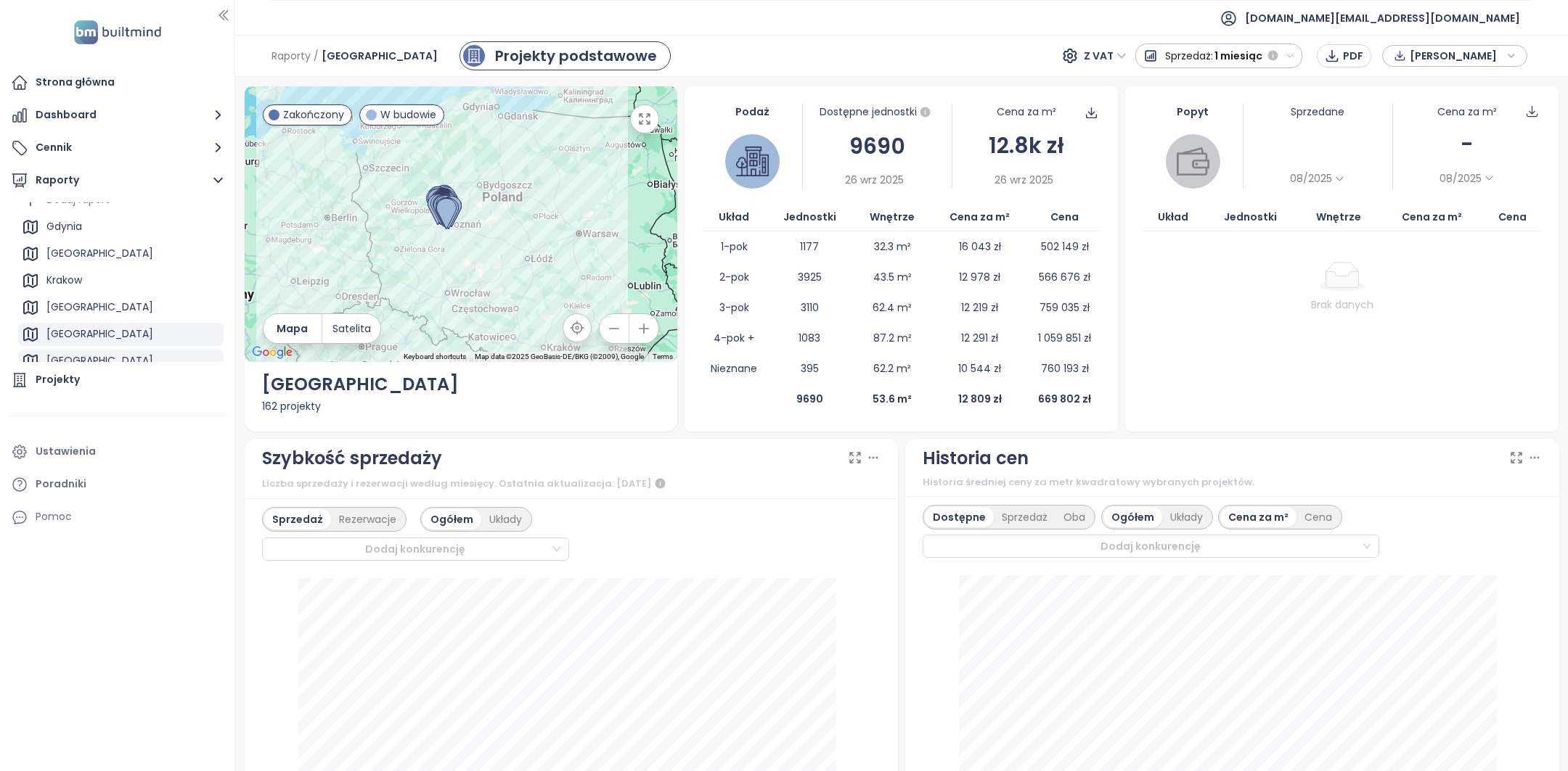
click at [95, 355] on div "Łódź" at bounding box center [121, 361] width 206 height 23
